Goal: Information Seeking & Learning: Learn about a topic

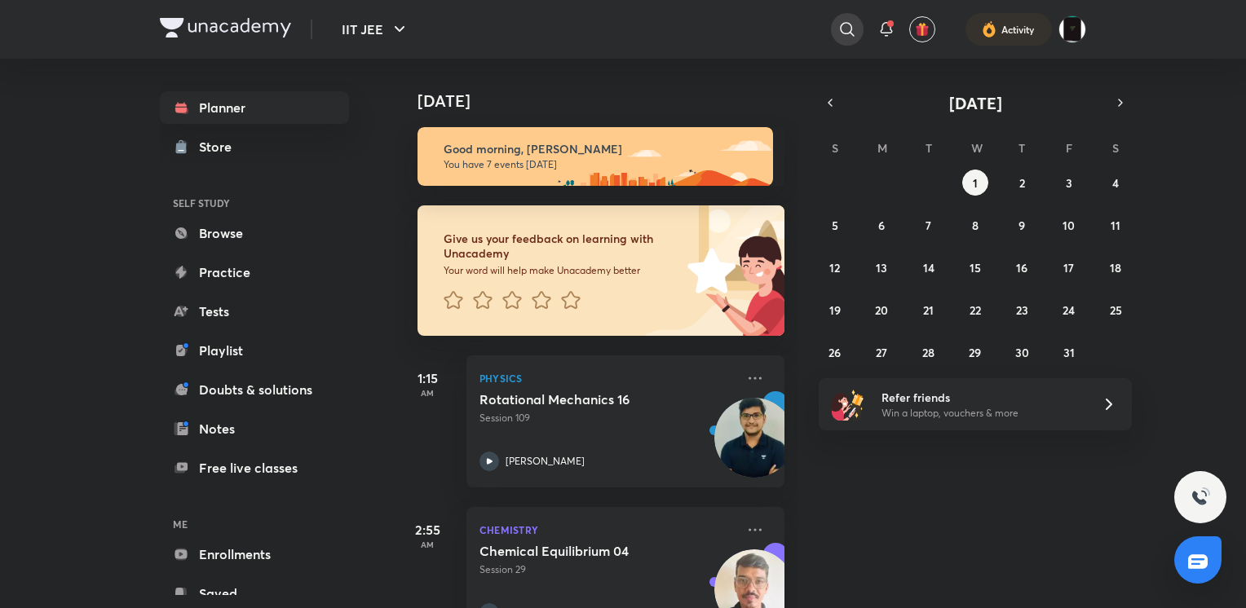
click at [840, 25] on icon at bounding box center [848, 30] width 20 height 20
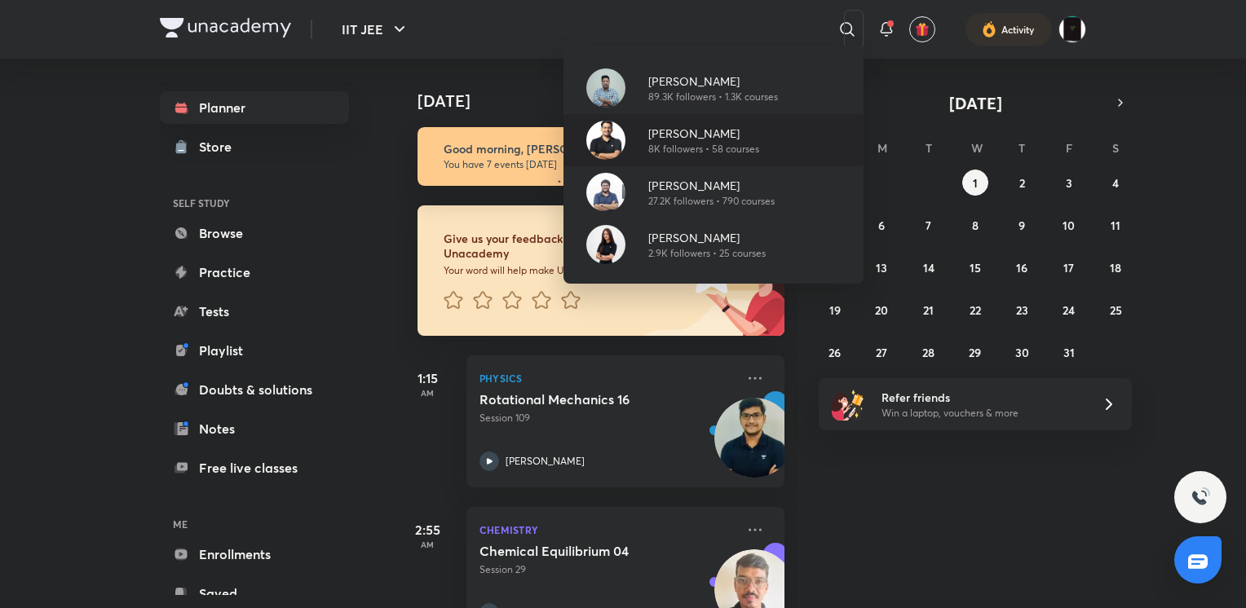
click at [695, 146] on p "8K followers • 58 courses" at bounding box center [703, 149] width 111 height 15
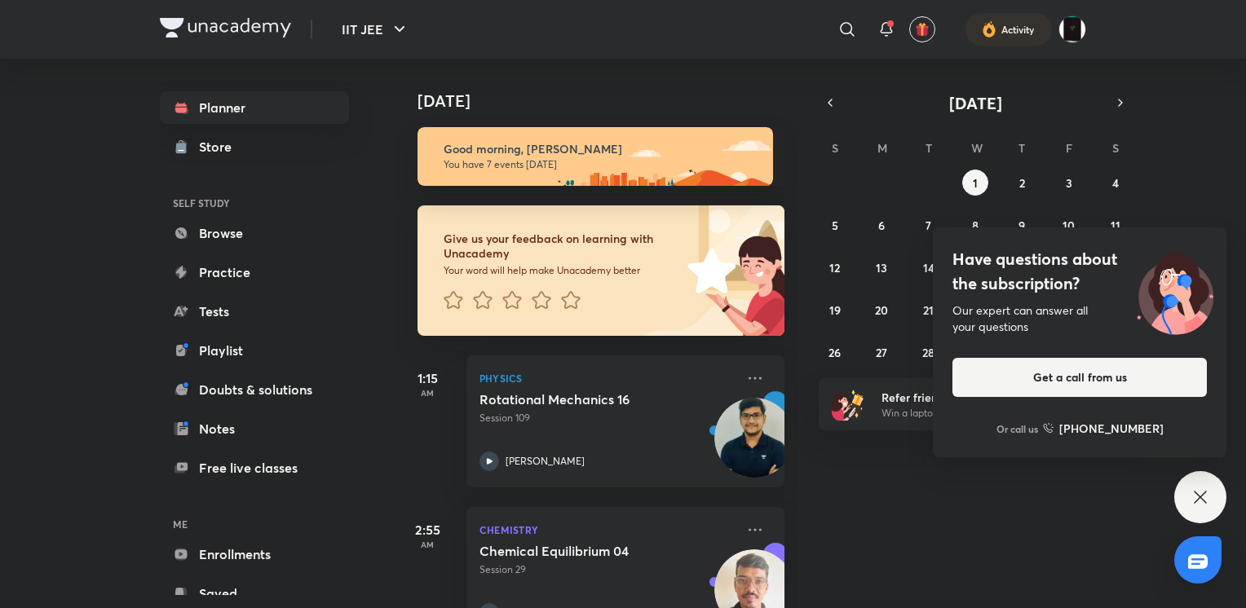
click at [1190, 502] on div "Have questions about the subscription? Our expert can answer all your questions…" at bounding box center [1200, 497] width 52 height 52
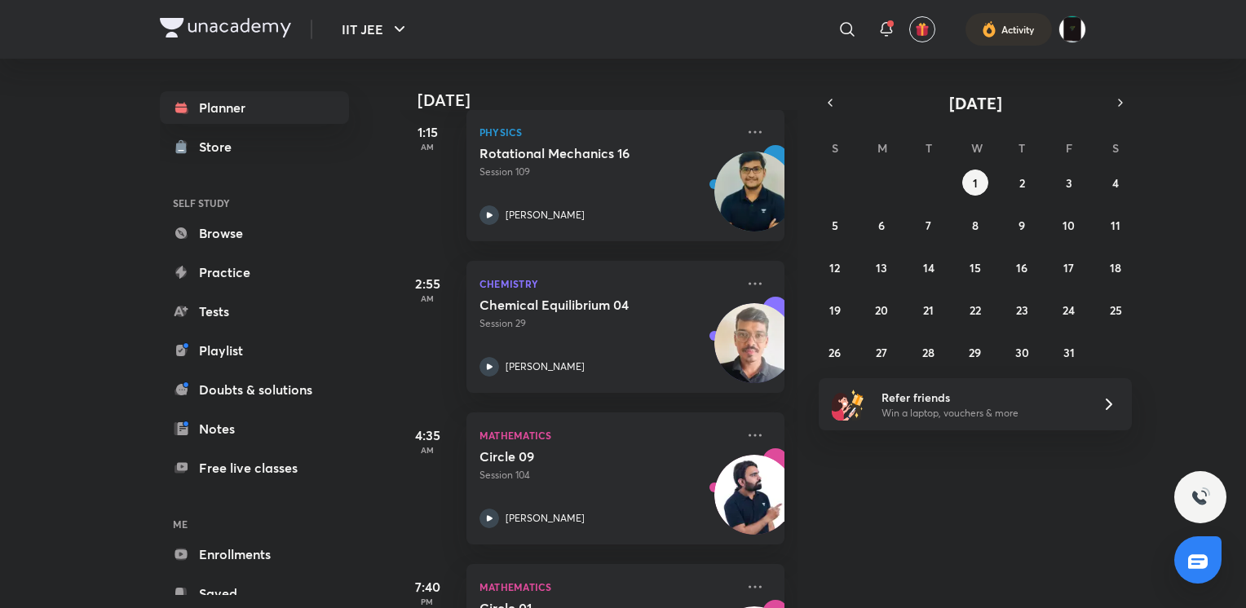
scroll to position [158, 0]
